Goal: Information Seeking & Learning: Find specific fact

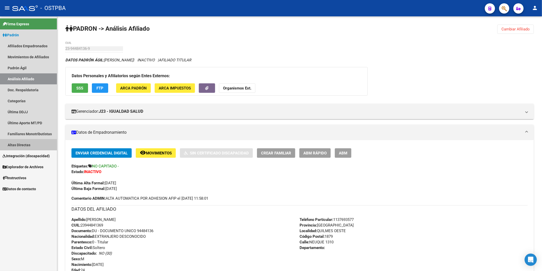
click at [20, 144] on link "Altas Directas" at bounding box center [28, 144] width 57 height 11
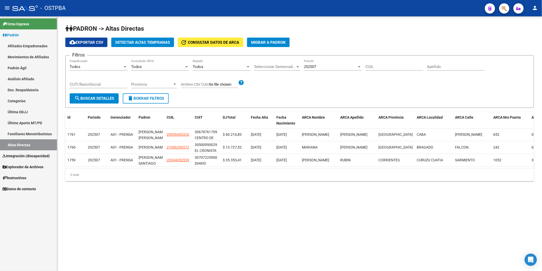
click at [159, 43] on span "Detectar Altas Tempranas" at bounding box center [142, 42] width 55 height 5
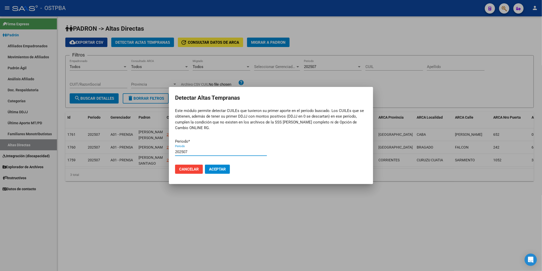
type input "202507"
click at [205, 164] on button "Aceptar" at bounding box center [217, 168] width 25 height 9
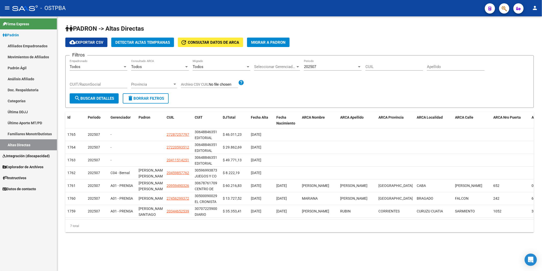
click at [375, 266] on mat-sidenav-content "PADRON -> Altas Directas cloud_download Exportar CSV Detectar Altas Tempranas u…" at bounding box center [299, 143] width 485 height 254
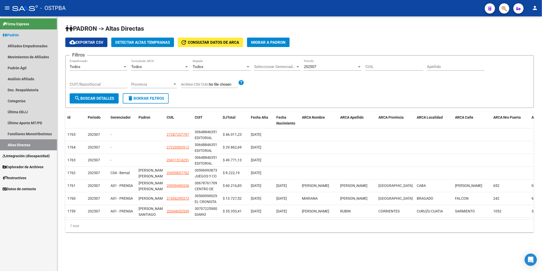
click at [10, 33] on span "Padrón" at bounding box center [11, 35] width 16 height 6
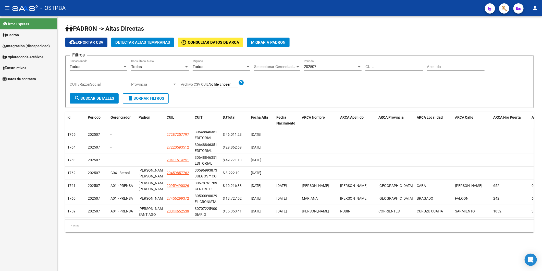
click at [19, 32] on span "Padrón" at bounding box center [11, 35] width 16 height 6
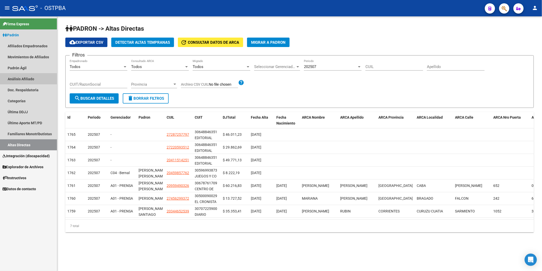
click at [18, 79] on link "Análisis Afiliado" at bounding box center [28, 78] width 57 height 11
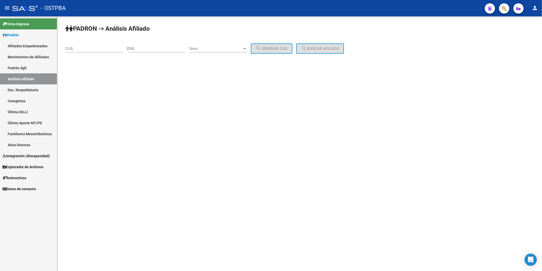
click at [140, 50] on input "DNI" at bounding box center [157, 48] width 58 height 5
paste input "27.372751"
click at [140, 46] on input "27.372751" at bounding box center [157, 48] width 58 height 5
type input "27372751"
click at [246, 49] on div at bounding box center [245, 48] width 3 height 1
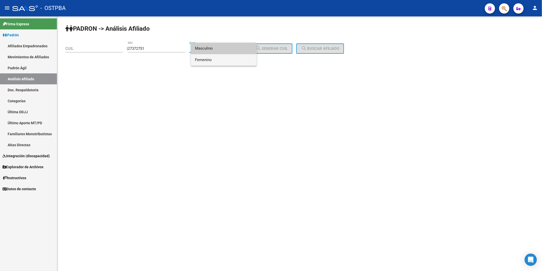
click at [241, 61] on span "Femenino" at bounding box center [224, 59] width 58 height 11
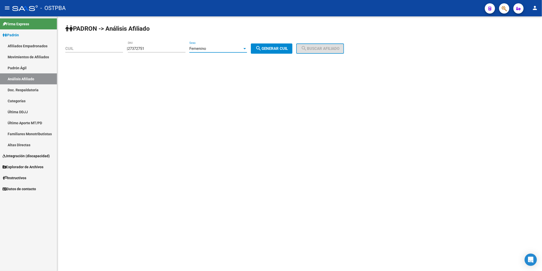
click at [278, 45] on button "search Generar CUIL" at bounding box center [272, 48] width 42 height 10
type input "27-27372751-0"
click at [320, 51] on span "search Buscar afiliado" at bounding box center [320, 48] width 39 height 5
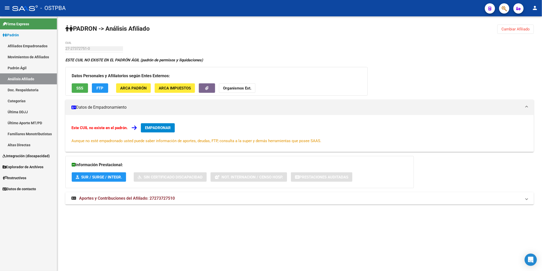
click at [162, 196] on span "Aportes y Contribuciones del Afiliado: 27273727510" at bounding box center [127, 198] width 96 height 5
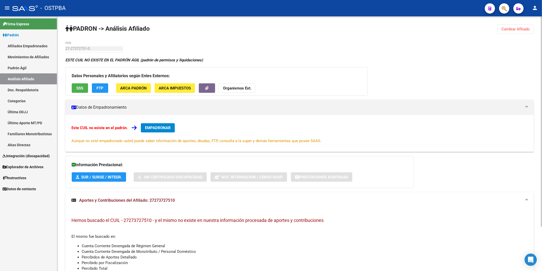
click at [239, 88] on strong "Organismos Ext." at bounding box center [237, 88] width 28 height 5
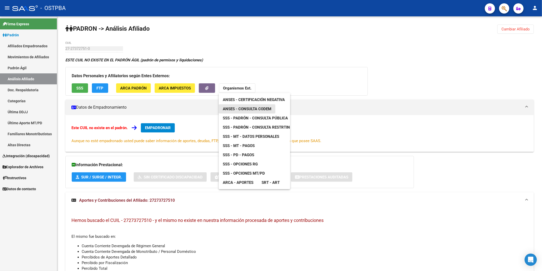
click at [244, 108] on span "ANSES - Consulta CODEM" at bounding box center [247, 108] width 49 height 5
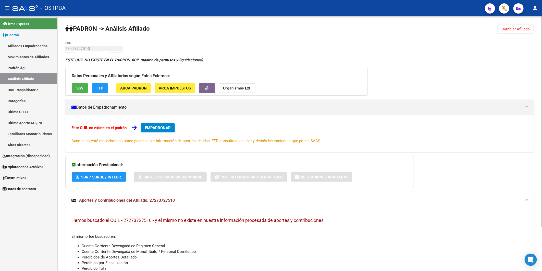
click at [353, 107] on mat-panel-title "Datos de Empadronamiento" at bounding box center [297, 107] width 450 height 6
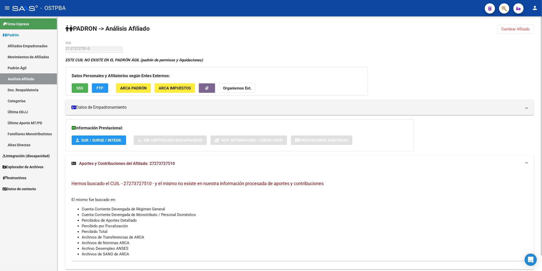
click at [515, 29] on span "Cambiar Afiliado" at bounding box center [516, 29] width 28 height 5
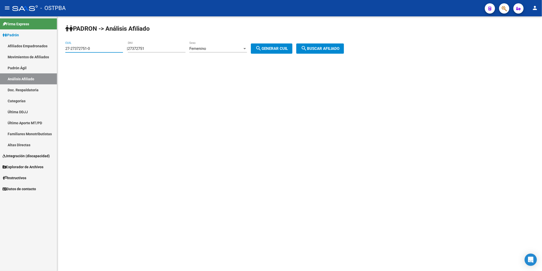
drag, startPoint x: 97, startPoint y: 48, endPoint x: 49, endPoint y: 52, distance: 48.5
click at [49, 52] on mat-sidenav-container "Firma Express Padrón Afiliados Empadronados Movimientos de Afiliados Padrón Ági…" at bounding box center [271, 143] width 542 height 254
drag, startPoint x: 156, startPoint y: 50, endPoint x: 129, endPoint y: 50, distance: 27.1
click at [129, 50] on div "| 27372751 DNI Femenino Sexo search Generar CUIL" at bounding box center [212, 48] width 170 height 5
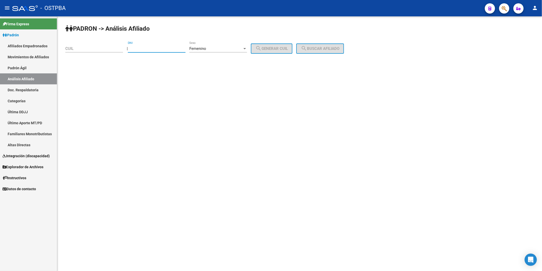
paste input "27.573880"
click at [140, 48] on div "27.573880 DNI" at bounding box center [157, 46] width 58 height 11
click at [140, 48] on input "27.573880" at bounding box center [157, 48] width 58 height 5
click at [139, 47] on input "27.573880" at bounding box center [157, 48] width 58 height 5
type input "27573880"
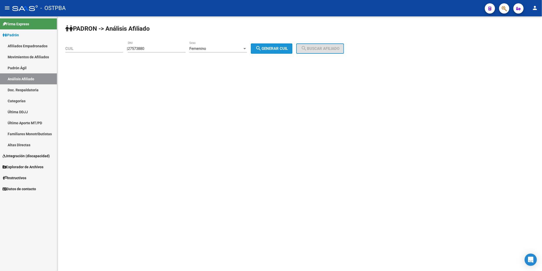
click at [289, 46] on button "search Generar CUIL" at bounding box center [272, 48] width 42 height 10
type input "27-27573880-3"
click at [318, 48] on span "search Buscar afiliado" at bounding box center [320, 48] width 39 height 5
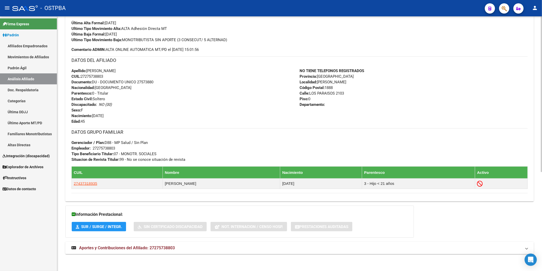
scroll to position [161, 0]
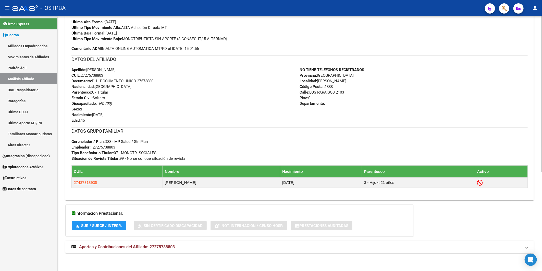
click at [160, 247] on span "Aportes y Contribuciones del Afiliado: 27275738803" at bounding box center [127, 246] width 96 height 5
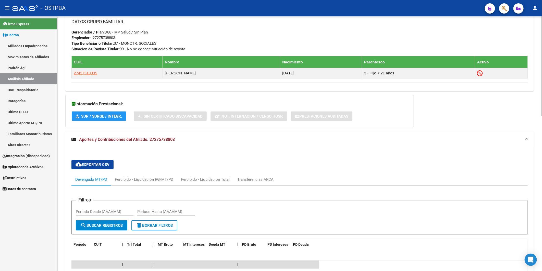
scroll to position [275, 0]
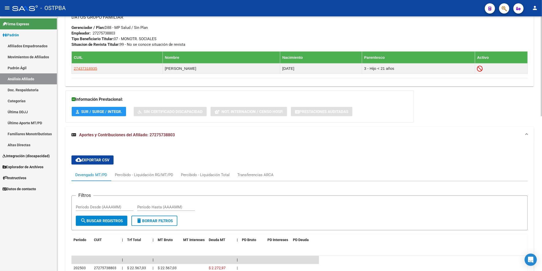
drag, startPoint x: 177, startPoint y: 136, endPoint x: 151, endPoint y: 136, distance: 25.8
click at [151, 136] on mat-panel-title "Aportes y Contribuciones del Afiliado: 27275738803" at bounding box center [297, 135] width 450 height 6
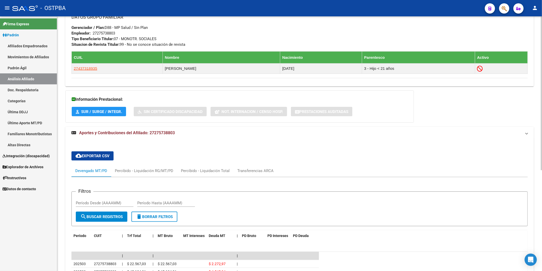
scroll to position [162, 0]
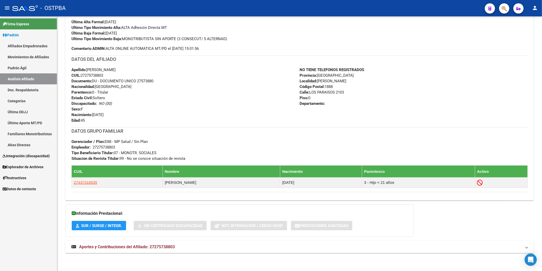
copy span "27275738803"
click at [214, 108] on div "Apellido: [PERSON_NAME]: 27275738803 Documento: DU - DOCUMENTO UNICO 27573880 N…" at bounding box center [186, 95] width 228 height 56
drag, startPoint x: 175, startPoint y: 246, endPoint x: 150, endPoint y: 246, distance: 25.3
click at [150, 246] on span "Aportes y Contribuciones del Afiliado: 27275738803" at bounding box center [127, 246] width 96 height 5
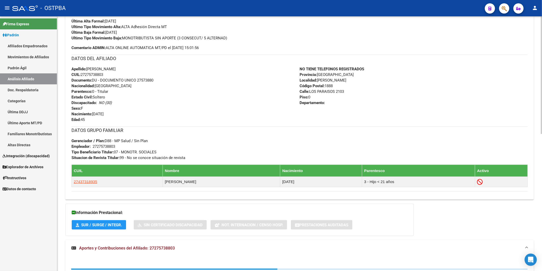
copy span "27275738803"
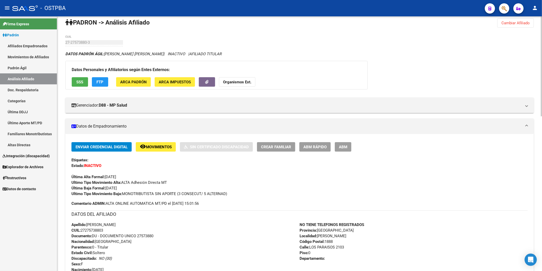
scroll to position [0, 0]
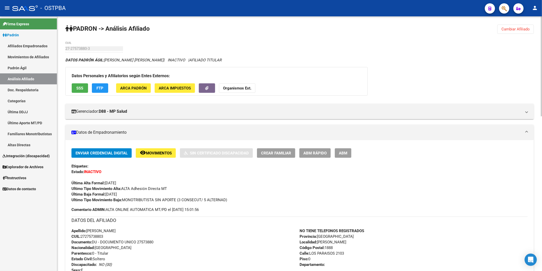
click at [240, 90] on strong "Organismos Ext." at bounding box center [237, 88] width 28 height 5
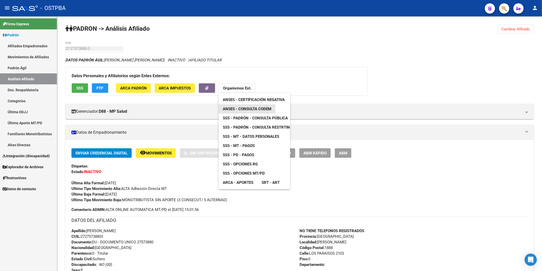
click at [252, 110] on span "ANSES - Consulta CODEM" at bounding box center [247, 108] width 49 height 5
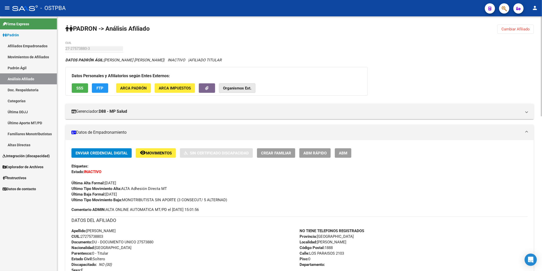
click at [241, 87] on strong "Organismos Ext." at bounding box center [237, 88] width 28 height 5
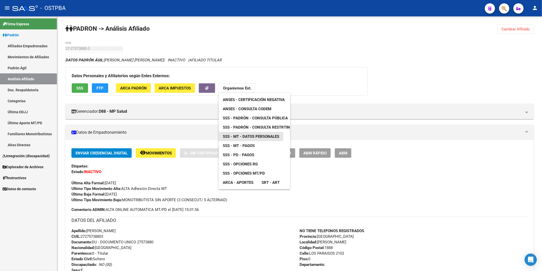
click at [252, 137] on span "SSS - MT - Datos Personales" at bounding box center [251, 136] width 56 height 5
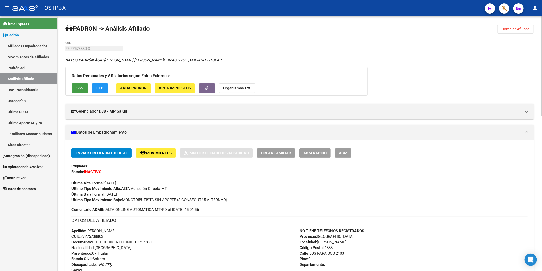
click at [82, 88] on span "SSS" at bounding box center [80, 88] width 7 height 5
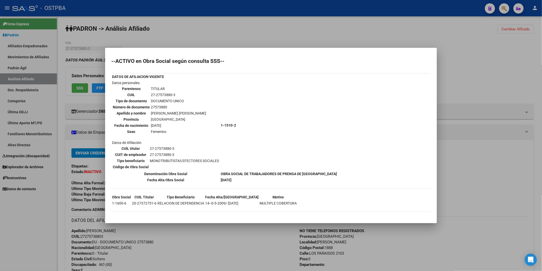
click at [499, 62] on div at bounding box center [271, 135] width 542 height 271
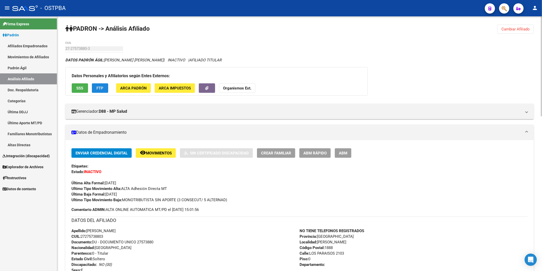
click at [97, 89] on span "FTP" at bounding box center [100, 88] width 7 height 5
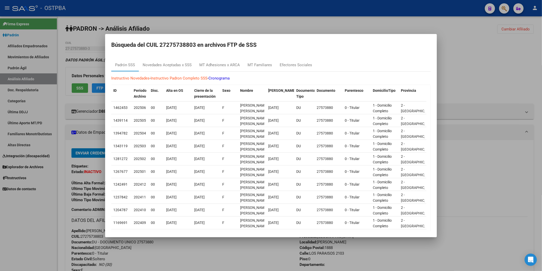
click at [499, 40] on div at bounding box center [271, 135] width 542 height 271
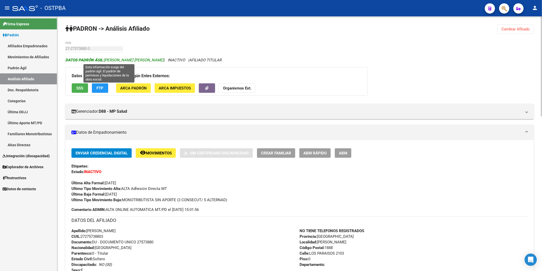
drag, startPoint x: 106, startPoint y: 58, endPoint x: 113, endPoint y: 60, distance: 6.8
click at [113, 60] on span "DATOS [PERSON_NAME]: [PERSON_NAME] [PERSON_NAME]" at bounding box center [114, 60] width 98 height 5
drag, startPoint x: 113, startPoint y: 60, endPoint x: 106, endPoint y: 59, distance: 6.6
click at [106, 59] on span "DATOS [PERSON_NAME]: [PERSON_NAME] [PERSON_NAME]" at bounding box center [114, 60] width 98 height 5
click at [105, 60] on span "DATOS [PERSON_NAME]: [PERSON_NAME] [PERSON_NAME]" at bounding box center [114, 60] width 98 height 5
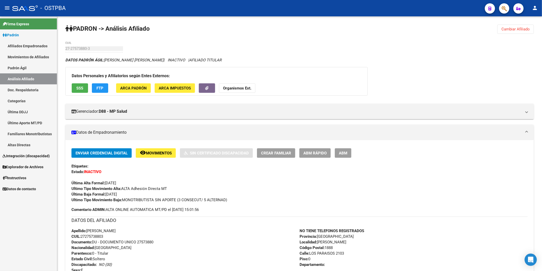
copy span "[PERSON_NAME] [PERSON_NAME]"
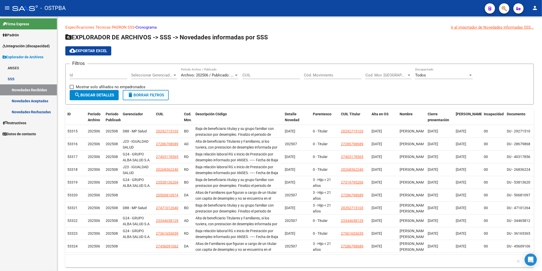
click at [12, 36] on span "Padrón" at bounding box center [11, 35] width 16 height 6
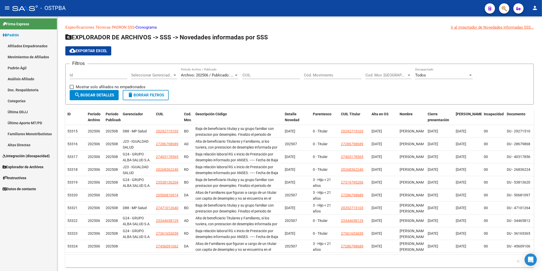
click at [13, 78] on link "Análisis Afiliado" at bounding box center [28, 78] width 57 height 11
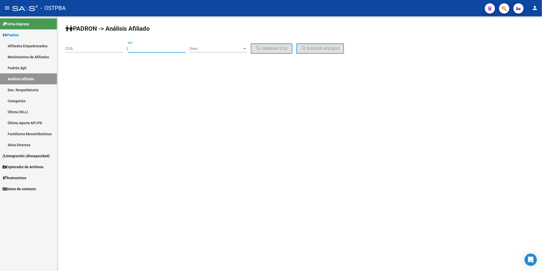
click at [176, 49] on input "DNI" at bounding box center [157, 48] width 58 height 5
paste input "27.372751"
type input "27372751"
click at [246, 49] on div at bounding box center [245, 48] width 3 height 1
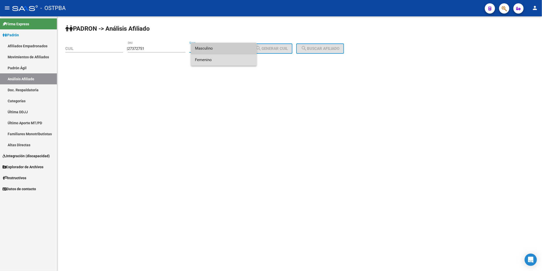
drag, startPoint x: 236, startPoint y: 62, endPoint x: 252, endPoint y: 56, distance: 17.2
click at [238, 62] on span "Femenino" at bounding box center [224, 59] width 58 height 11
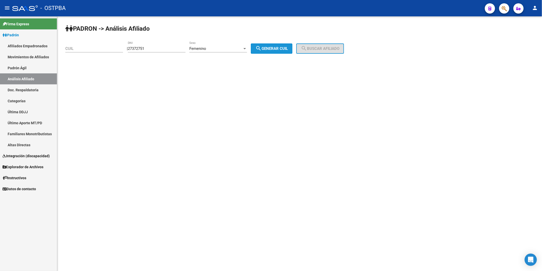
click at [262, 49] on mat-icon "search" at bounding box center [259, 48] width 6 height 6
type input "27-27372751-0"
click at [307, 47] on mat-icon "search" at bounding box center [304, 48] width 6 height 6
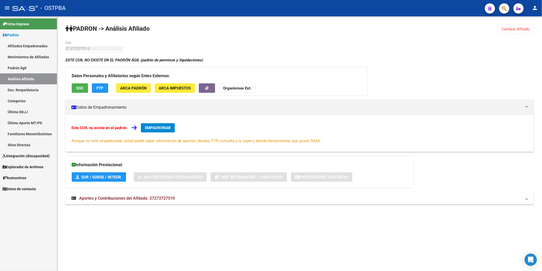
click at [487, 56] on div "PADRON -> Análisis Afiliado Cambiar Afiliado 27-27372751-0 CUIL ESTE CUIL NO EX…" at bounding box center [299, 119] width 485 height 206
drag, startPoint x: 527, startPoint y: 27, endPoint x: 397, endPoint y: 31, distance: 130.0
click at [527, 27] on span "Cambiar Afiliado" at bounding box center [516, 29] width 28 height 5
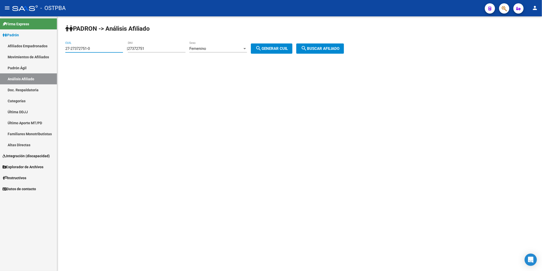
drag, startPoint x: 103, startPoint y: 47, endPoint x: 0, endPoint y: 103, distance: 117.1
click at [33, 47] on mat-sidenav-container "Firma Express Padrón Afiliados Empadronados Movimientos de Afiliados Padrón Ági…" at bounding box center [271, 143] width 542 height 254
drag, startPoint x: 154, startPoint y: 48, endPoint x: 129, endPoint y: 44, distance: 24.6
click at [129, 44] on div "PADRON -> Análisis Afiliado CUIL | 27372751 DNI Femenino Sexo search Generar CU…" at bounding box center [299, 43] width 485 height 54
type input "39706560"
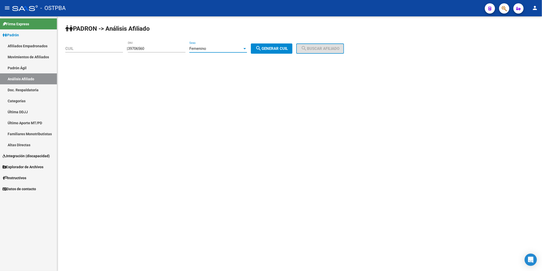
click at [247, 49] on div at bounding box center [245, 48] width 5 height 4
drag, startPoint x: 239, startPoint y: 34, endPoint x: 255, endPoint y: 43, distance: 18.0
click at [239, 34] on span "Masculino" at bounding box center [224, 36] width 58 height 11
click at [268, 46] on button "search Generar CUIL" at bounding box center [272, 48] width 42 height 10
type input "20-39706560-0"
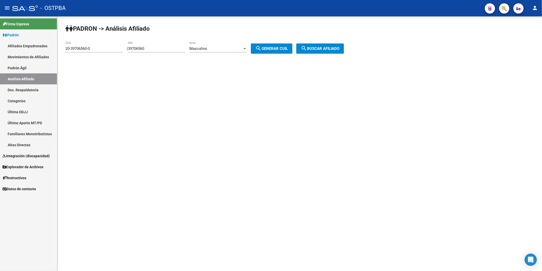
click at [338, 48] on span "search Buscar afiliado" at bounding box center [320, 48] width 39 height 5
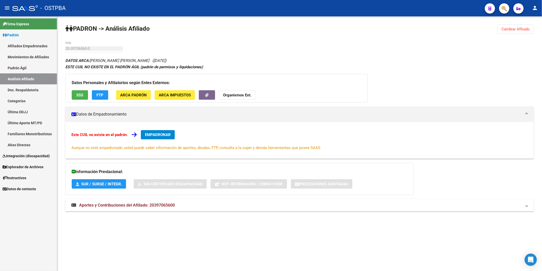
click at [164, 203] on span "Aportes y Contribuciones del Afiliado: 20397065600" at bounding box center [127, 205] width 96 height 5
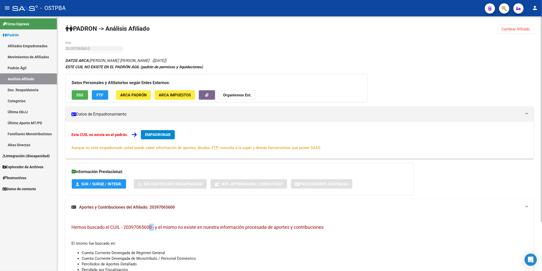
drag, startPoint x: 155, startPoint y: 228, endPoint x: 148, endPoint y: 225, distance: 6.9
click at [148, 225] on span "Hemos buscado el CUIL - 20397065600 - y el mismo no existe en nuestra informaci…" at bounding box center [198, 226] width 252 height 5
click at [150, 225] on span "Hemos buscado el CUIL - 20397065600 - y el mismo no existe en nuestra informaci…" at bounding box center [198, 226] width 252 height 5
drag, startPoint x: 134, startPoint y: 228, endPoint x: 145, endPoint y: 221, distance: 13.2
click at [134, 226] on span "Hemos buscado el CUIL - 20397065600 - y el mismo no existe en nuestra informaci…" at bounding box center [198, 226] width 252 height 5
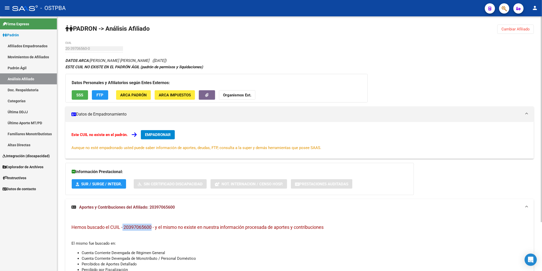
drag, startPoint x: 152, startPoint y: 228, endPoint x: 123, endPoint y: 228, distance: 29.1
click at [123, 228] on span "Hemos buscado el CUIL - 20397065600 - y el mismo no existe en nuestra informaci…" at bounding box center [198, 226] width 252 height 5
copy span "20397065600"
click at [233, 94] on strong "Organismos Ext." at bounding box center [237, 95] width 28 height 5
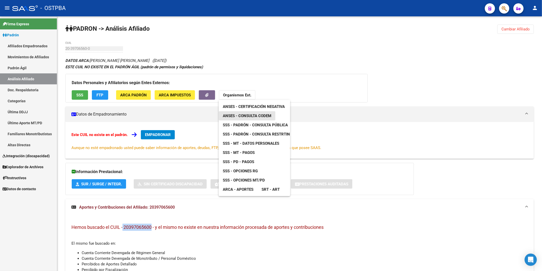
click at [255, 114] on span "ANSES - Consulta CODEM" at bounding box center [247, 115] width 49 height 5
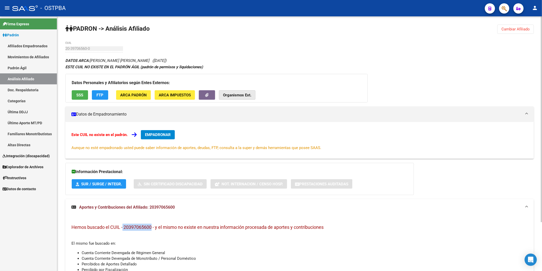
click at [246, 95] on strong "Organismos Ext." at bounding box center [237, 95] width 28 height 5
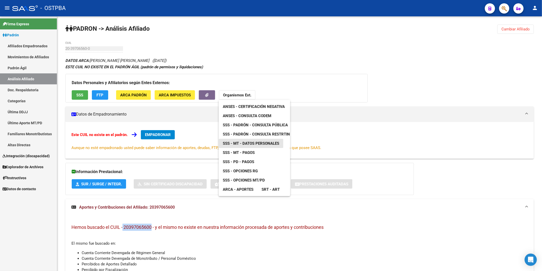
click at [251, 144] on span "SSS - MT - Datos Personales" at bounding box center [251, 143] width 56 height 5
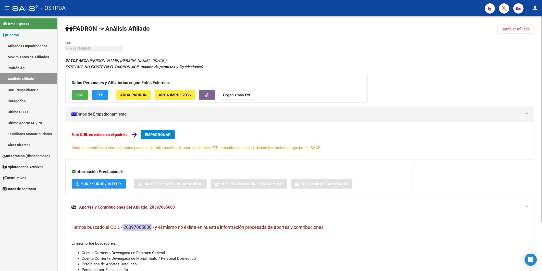
click at [233, 98] on button "Organismos Ext." at bounding box center [237, 94] width 37 height 9
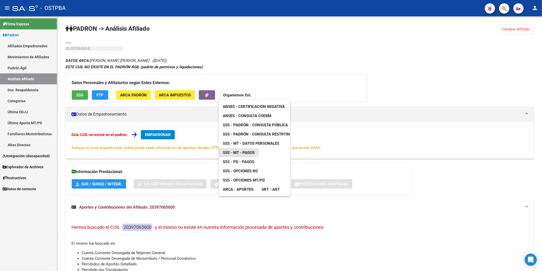
click at [253, 153] on span "SSS - MT - Pagos" at bounding box center [239, 152] width 32 height 5
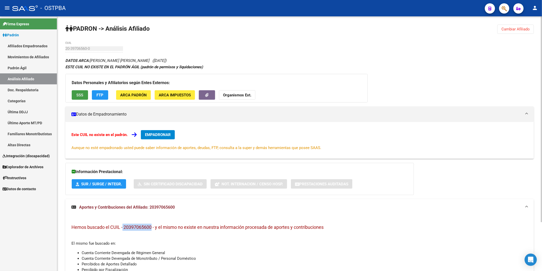
click at [77, 93] on span "SSS" at bounding box center [80, 95] width 7 height 5
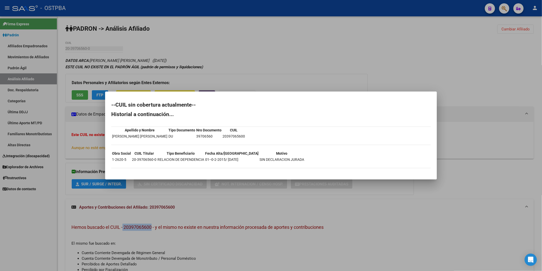
click at [257, 82] on div at bounding box center [271, 135] width 542 height 271
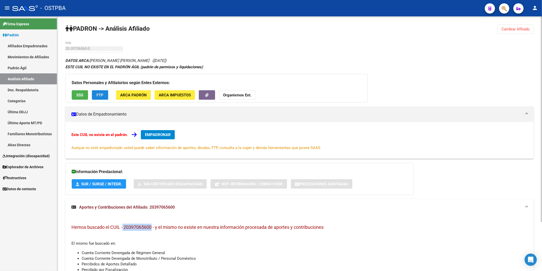
click at [95, 94] on button "FTP" at bounding box center [100, 94] width 16 height 9
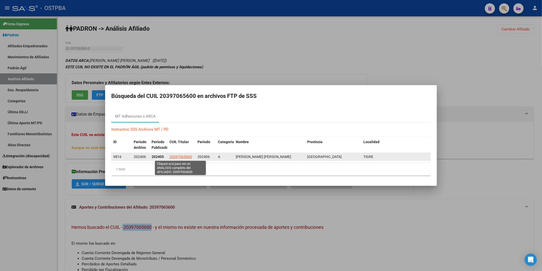
click at [180, 155] on span "20397065600" at bounding box center [181, 157] width 22 height 4
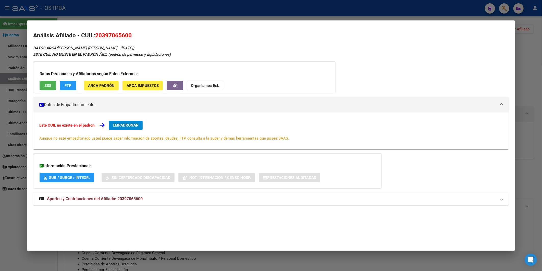
click at [526, 41] on div at bounding box center [271, 135] width 542 height 271
